Goal: Task Accomplishment & Management: Use online tool/utility

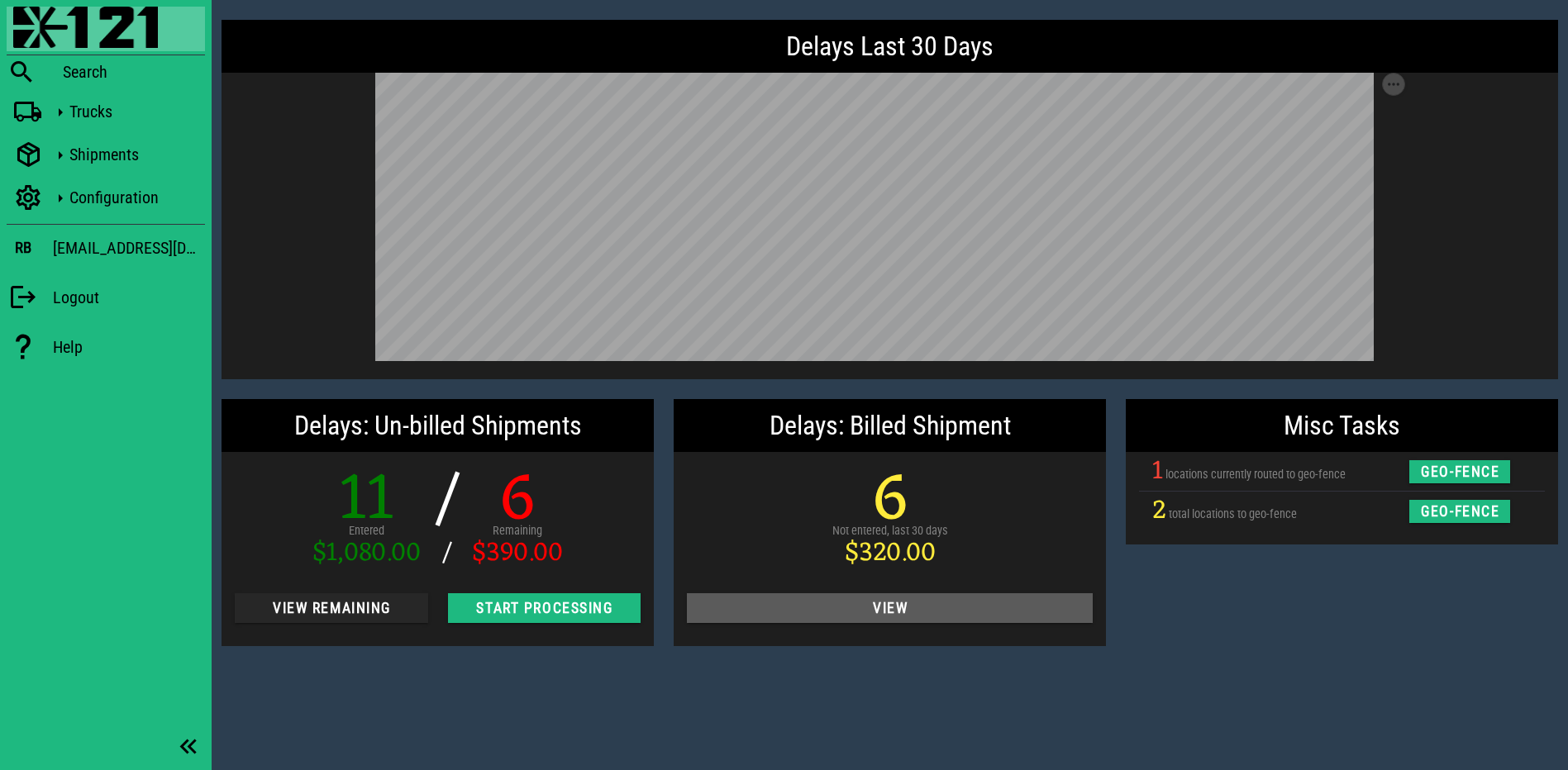
click at [930, 595] on button "View" at bounding box center [890, 608] width 406 height 30
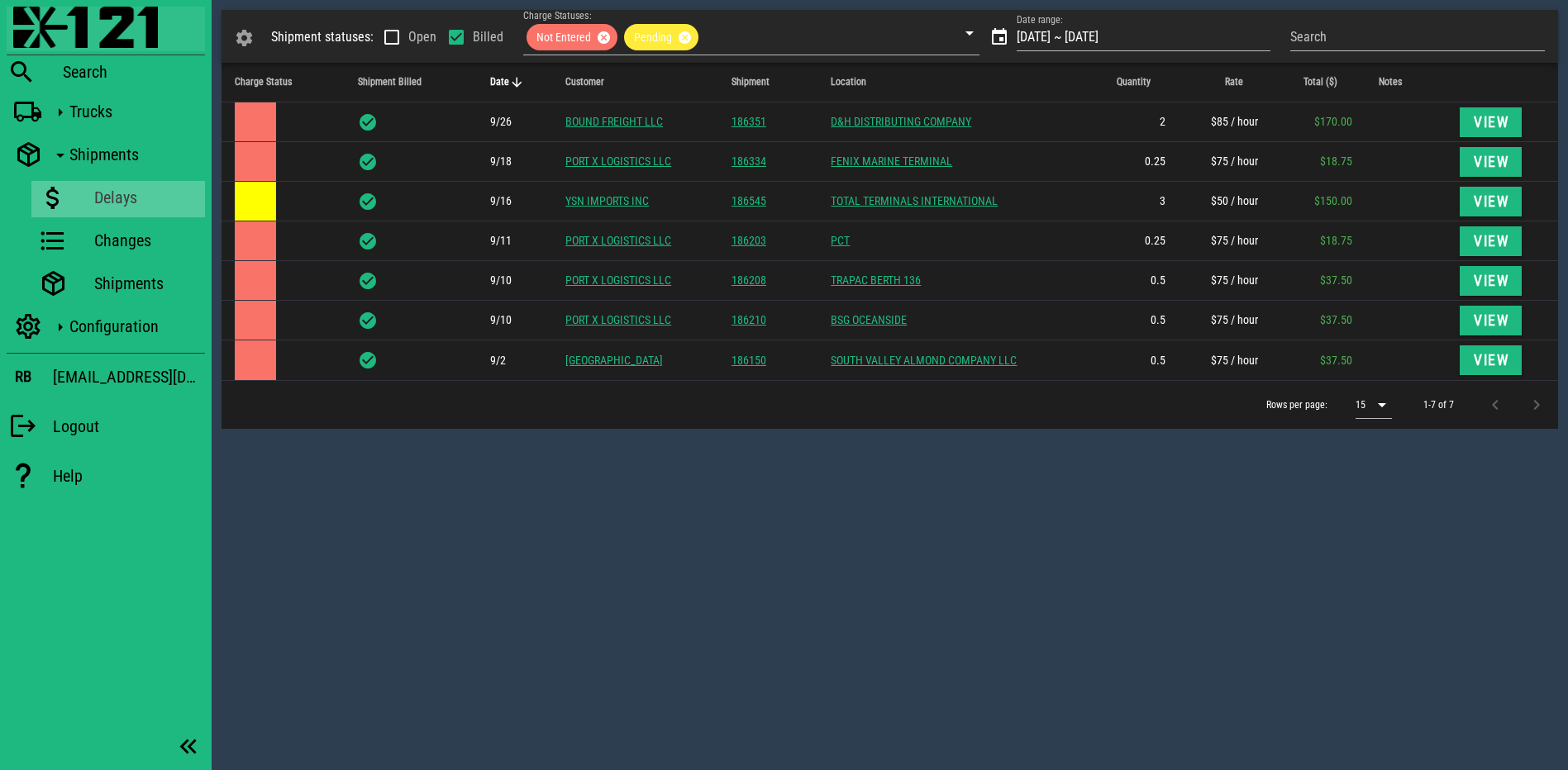
click at [105, 28] on img at bounding box center [85, 27] width 145 height 42
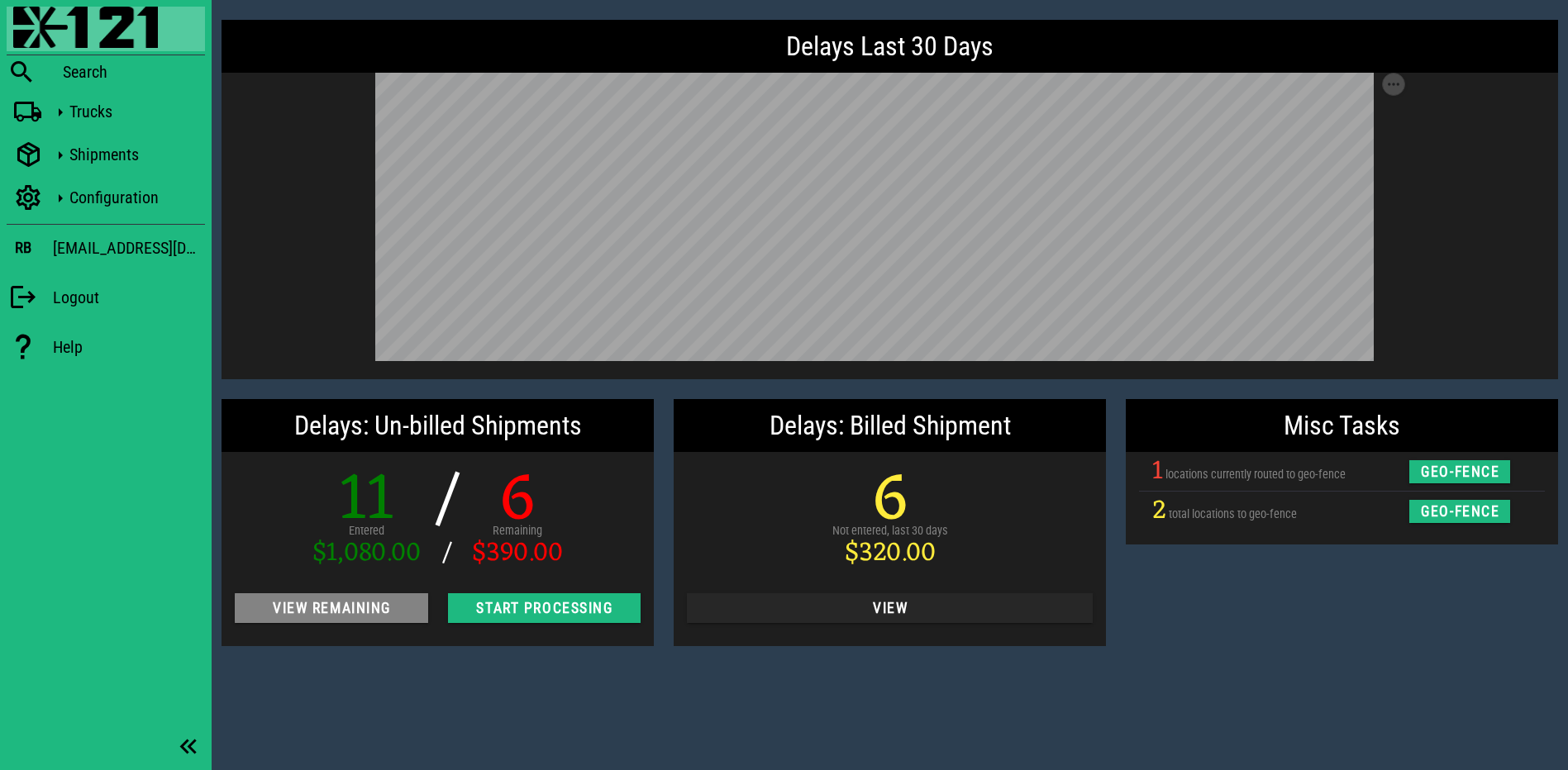
click at [350, 605] on span "View Remaining" at bounding box center [331, 608] width 167 height 17
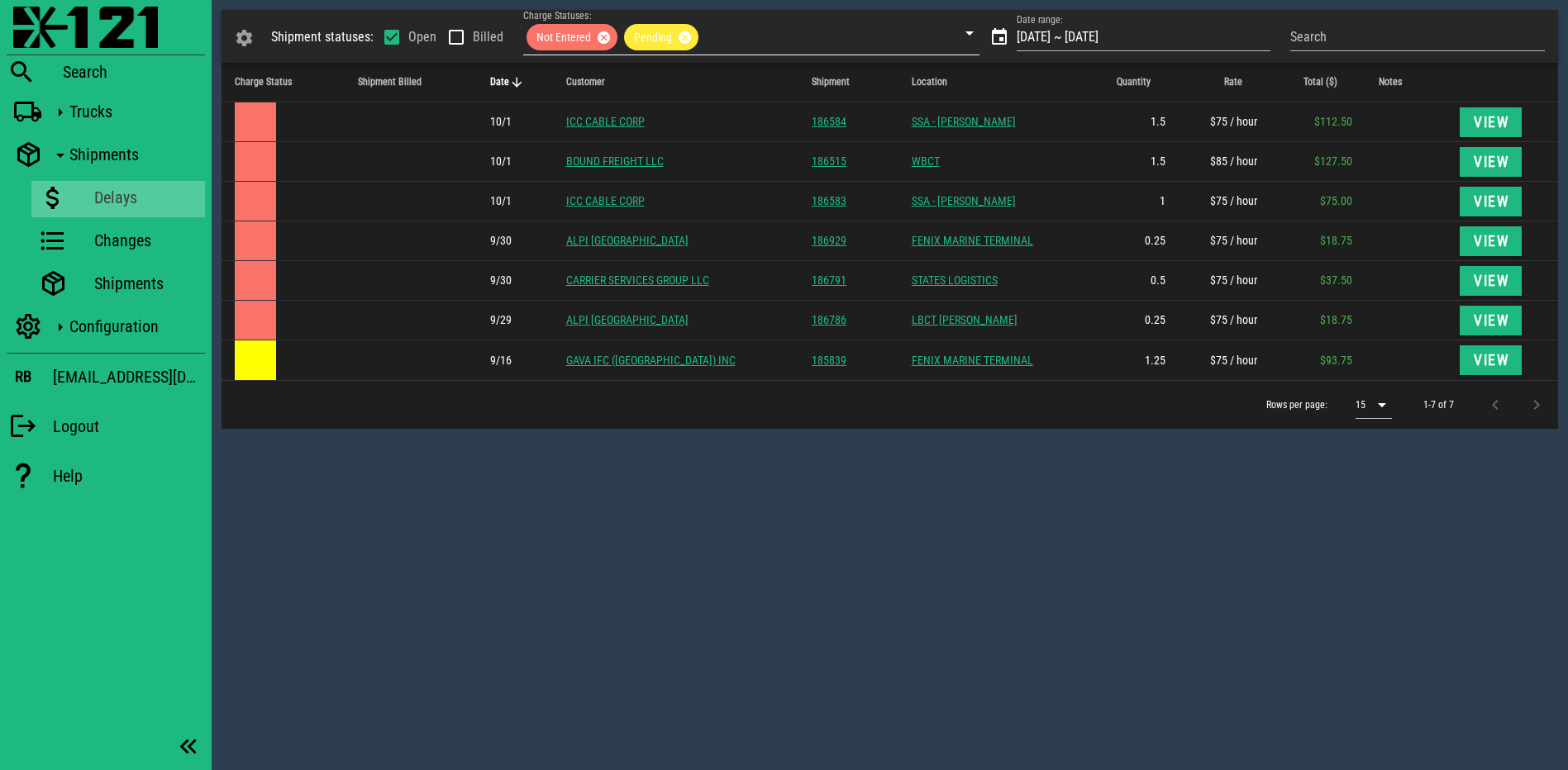
click at [592, 71] on div at bounding box center [752, 67] width 457 height 12
click at [592, 77] on span "Customer" at bounding box center [586, 82] width 39 height 12
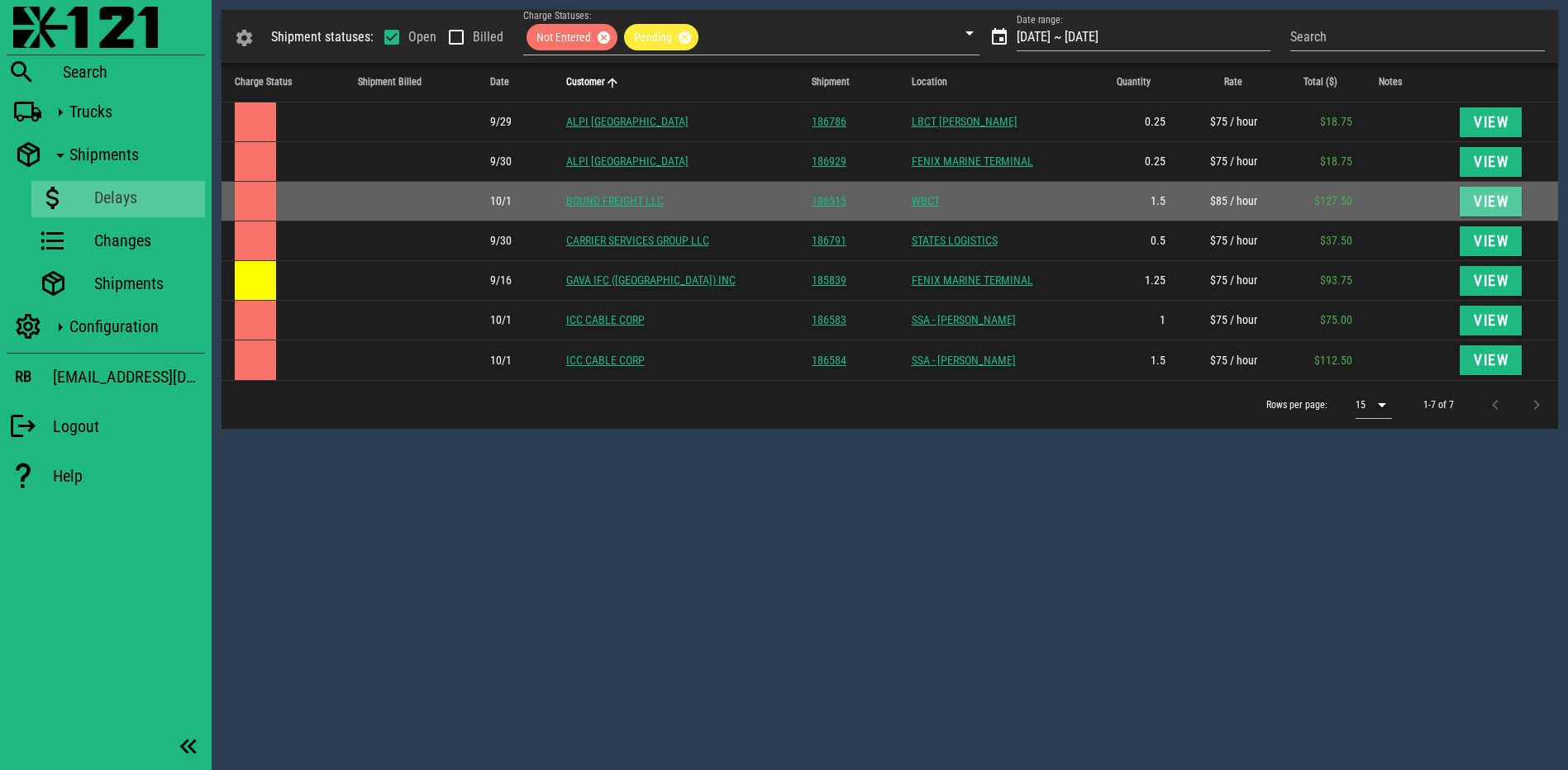
click at [1490, 195] on span "View" at bounding box center [1491, 201] width 36 height 17
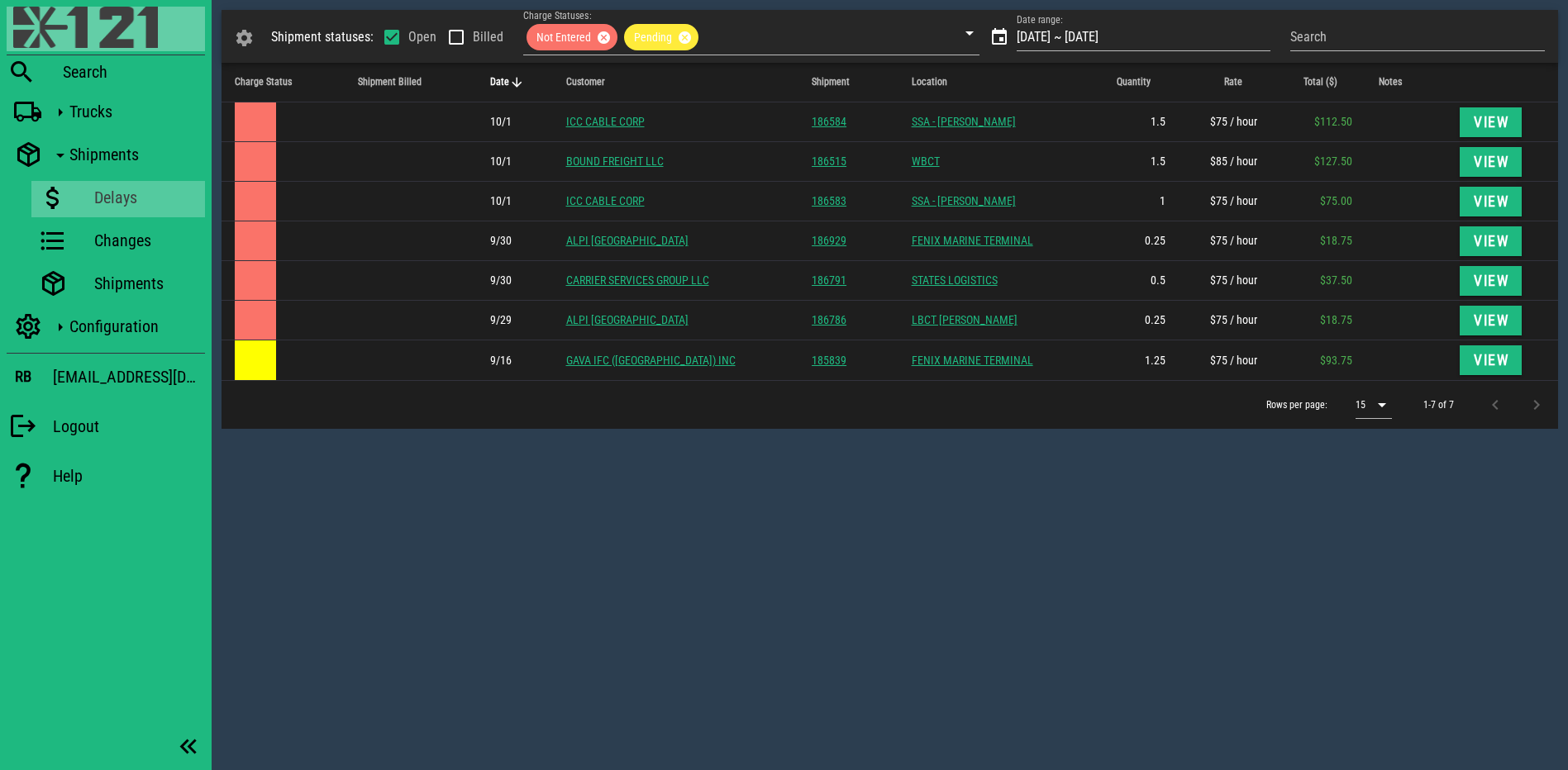
click at [89, 32] on img at bounding box center [85, 27] width 145 height 42
